Goal: Task Accomplishment & Management: Manage account settings

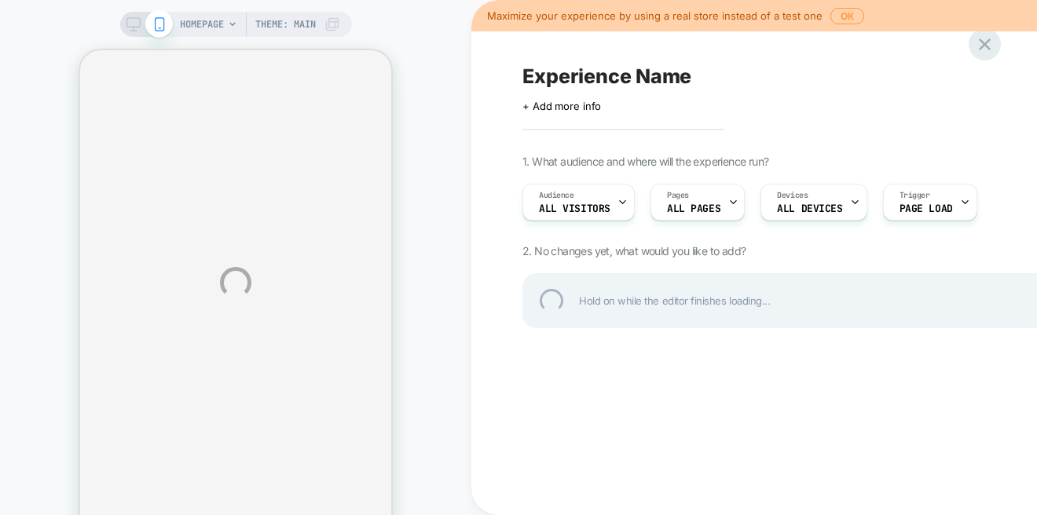
click at [983, 44] on div at bounding box center [985, 44] width 32 height 32
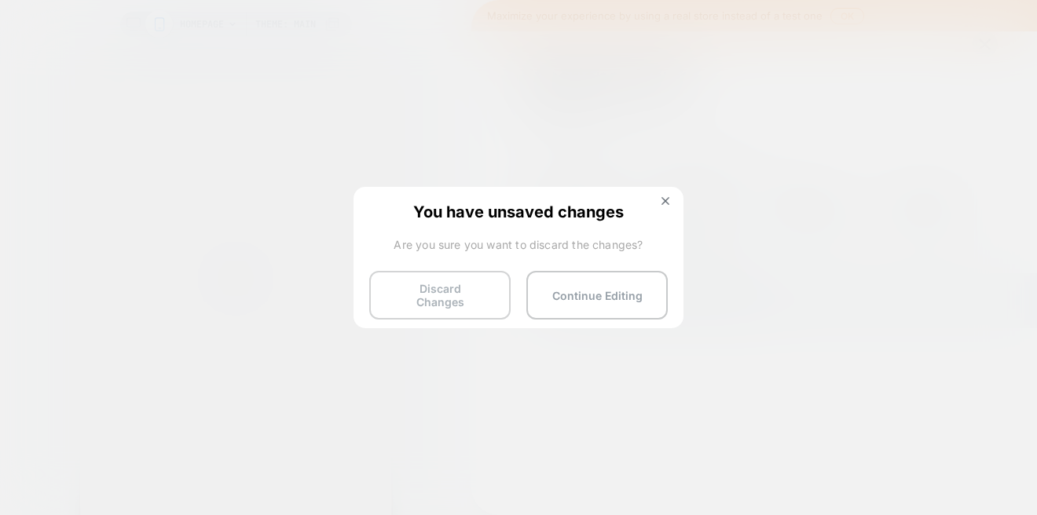
click at [431, 293] on button "Discard Changes" at bounding box center [439, 295] width 141 height 49
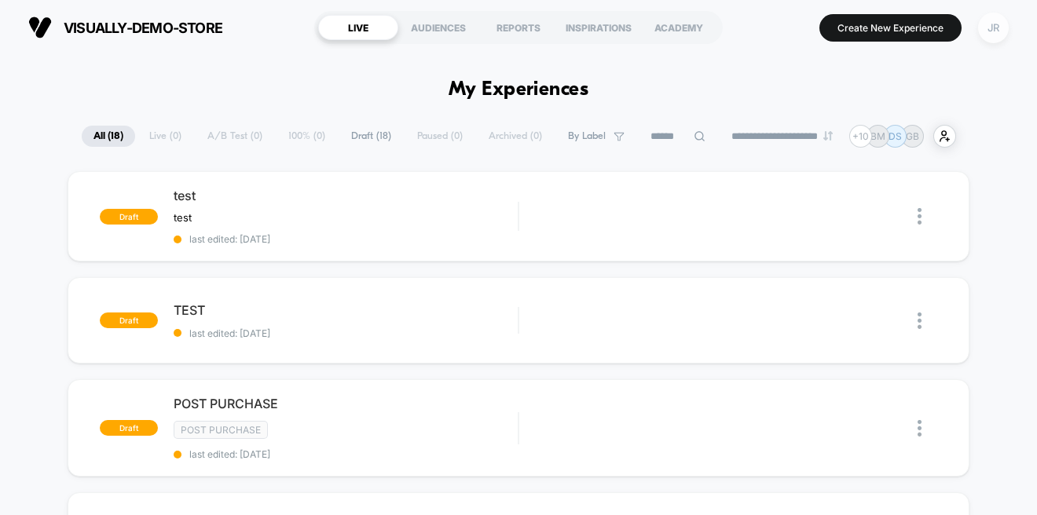
click at [987, 29] on div "JR" at bounding box center [993, 28] width 31 height 31
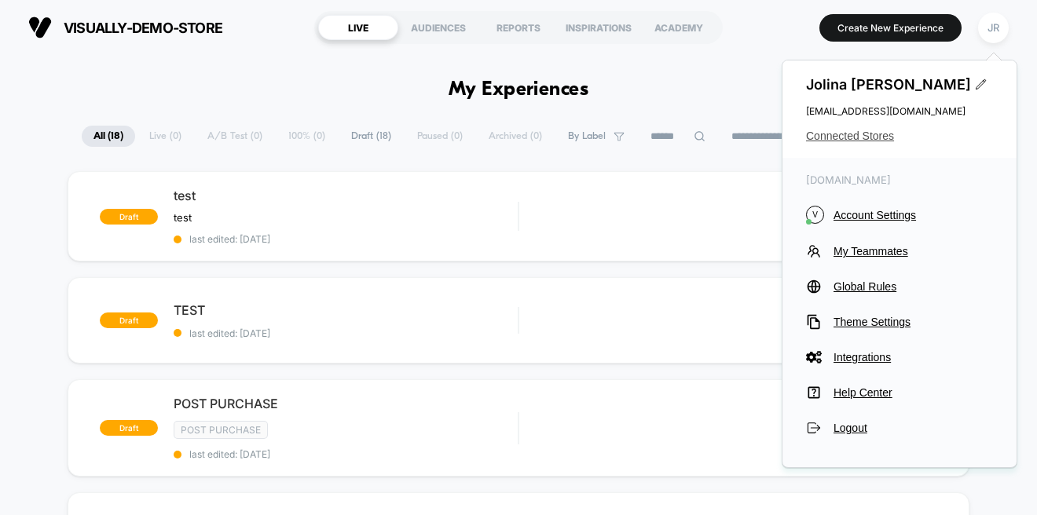
click at [861, 132] on span "Connected Stores" at bounding box center [899, 136] width 187 height 13
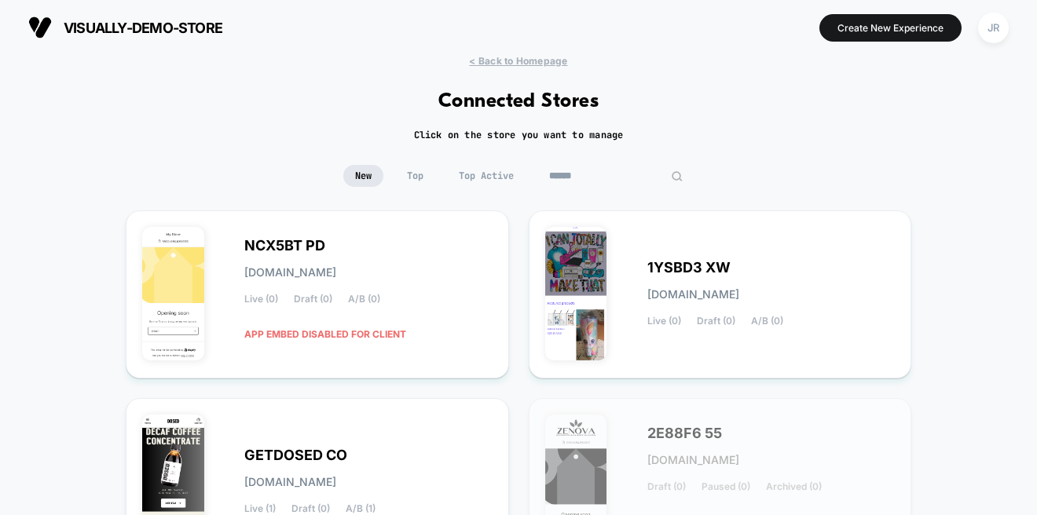
click at [603, 178] on input at bounding box center [615, 176] width 157 height 22
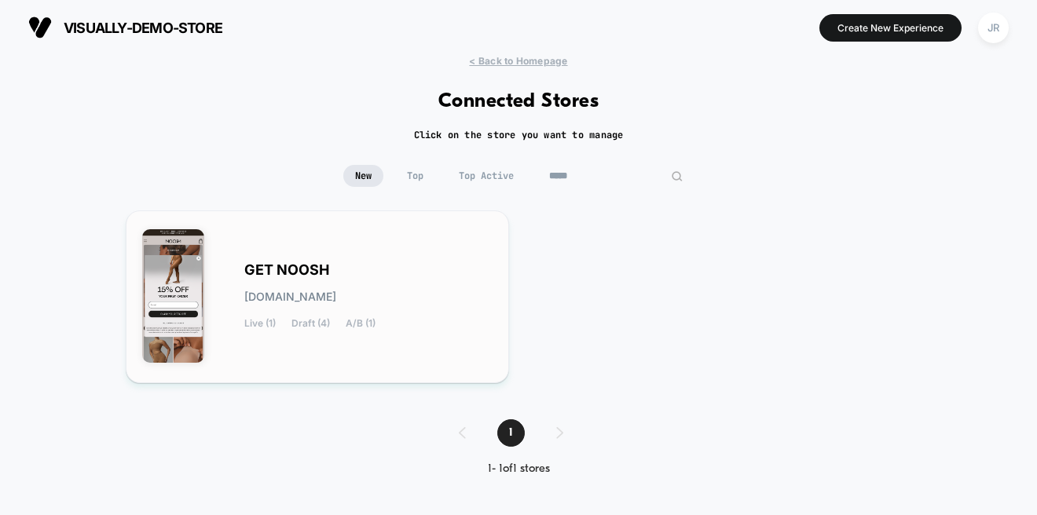
type input "*****"
click at [424, 271] on div "GET NOOSH [DOMAIN_NAME] Live (1) Draft (4) A/B (1)" at bounding box center [368, 297] width 248 height 64
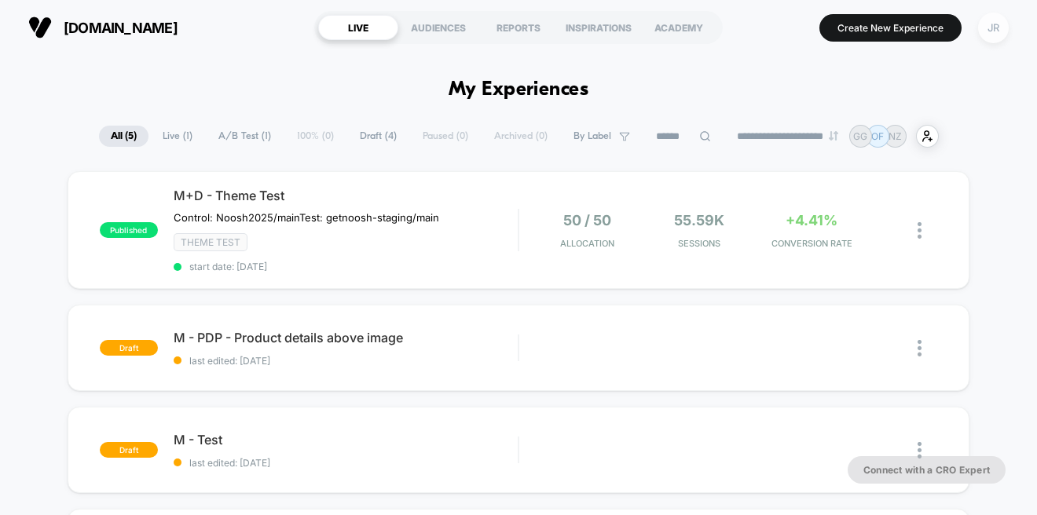
click at [998, 29] on div "JR" at bounding box center [993, 28] width 31 height 31
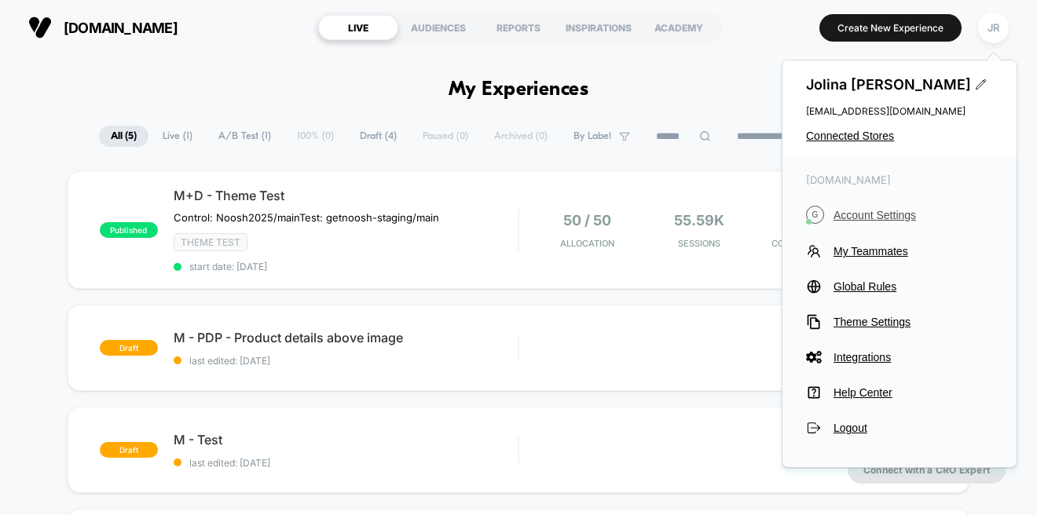
click at [851, 208] on button "G Account Settings" at bounding box center [899, 215] width 187 height 18
